Goal: Task Accomplishment & Management: Manage account settings

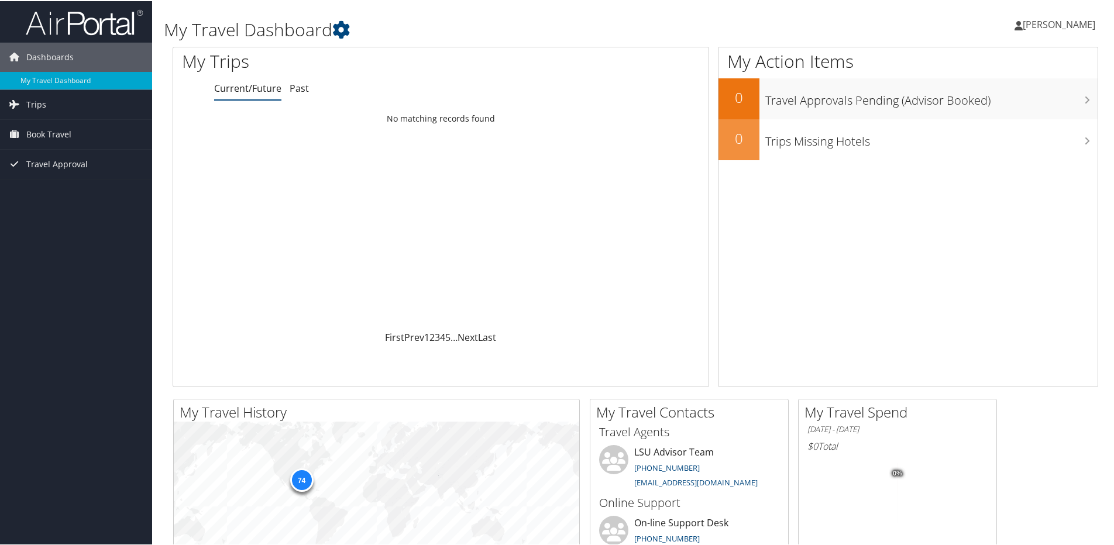
click at [1053, 34] on link "[PERSON_NAME]" at bounding box center [1061, 23] width 92 height 35
click at [1012, 105] on link "View Travel Profile" at bounding box center [1028, 104] width 131 height 20
click at [1053, 22] on span "[PERSON_NAME]" at bounding box center [1059, 23] width 73 height 13
click at [1011, 63] on link "My Settings" at bounding box center [1028, 64] width 131 height 20
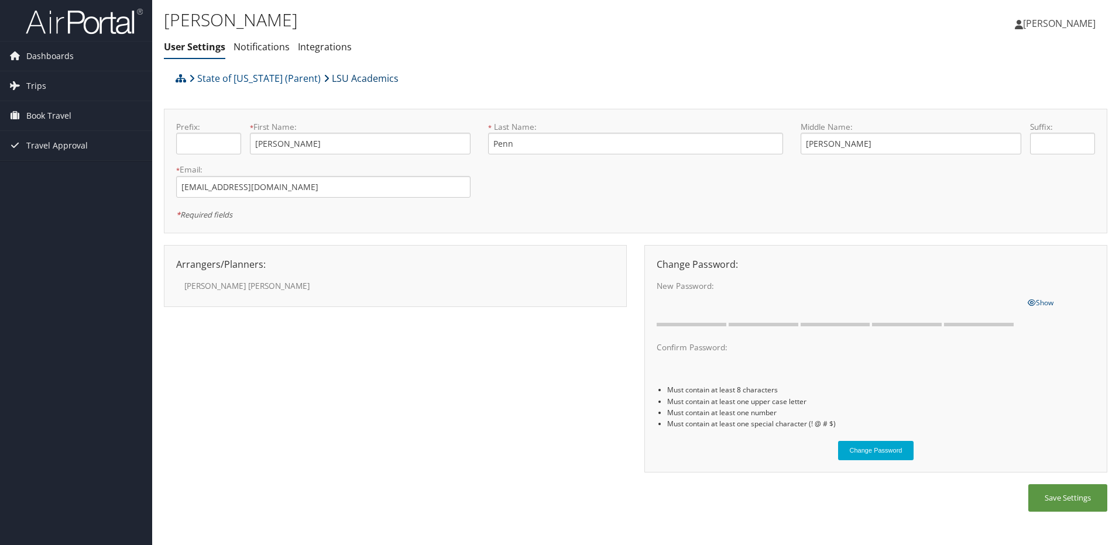
click at [368, 80] on link "LSU Academics" at bounding box center [361, 78] width 75 height 23
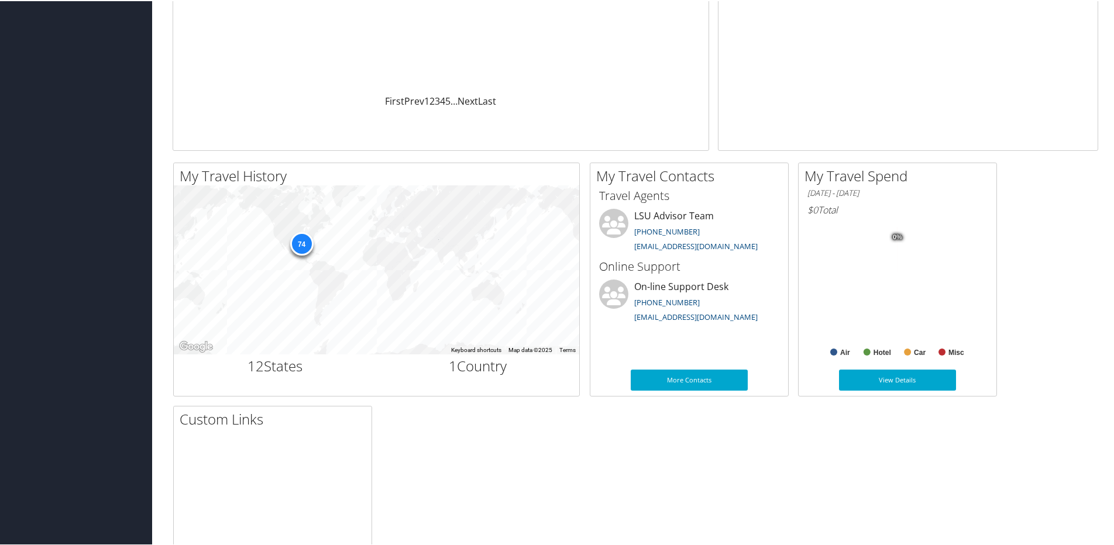
scroll to position [351, 0]
